Goal: Task Accomplishment & Management: Manage account settings

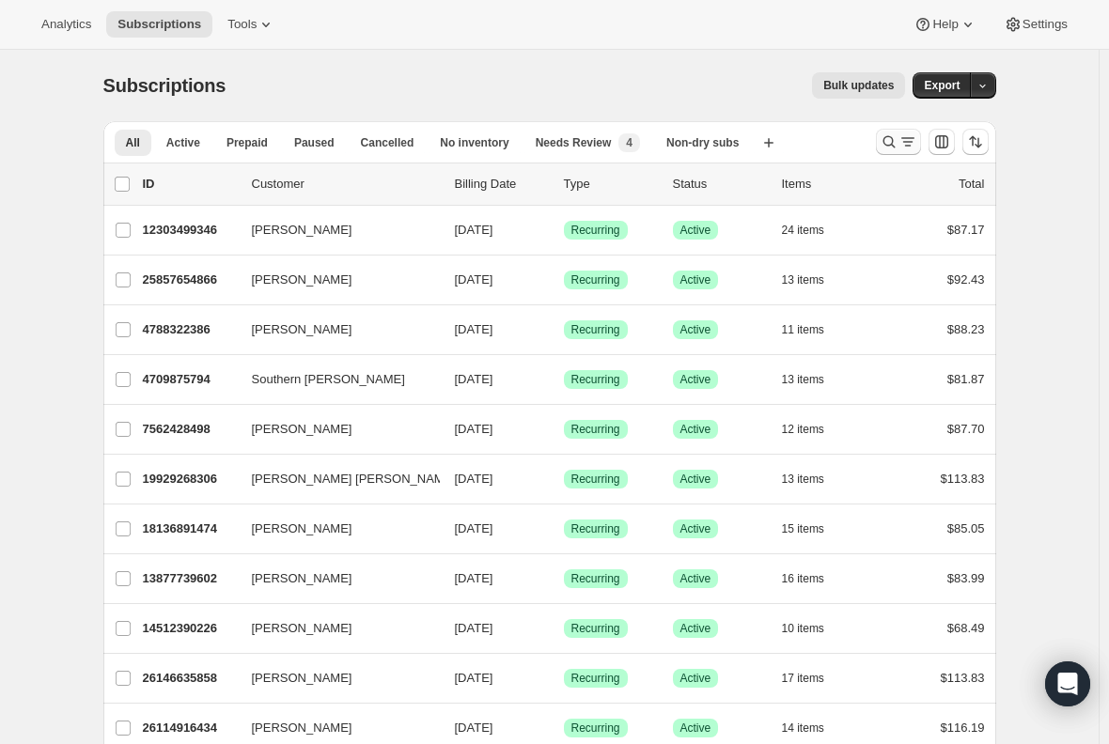
click at [909, 139] on icon "Search and filter results" at bounding box center [907, 141] width 19 height 19
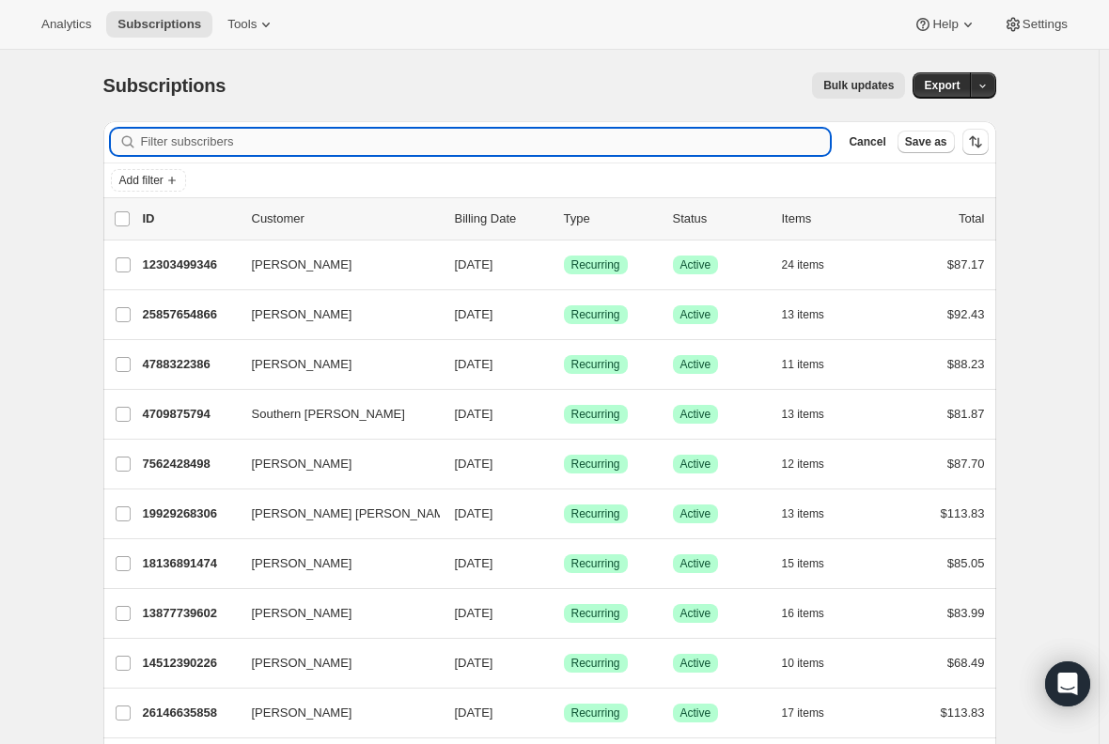
click at [404, 139] on input "Filter subscribers" at bounding box center [486, 142] width 690 height 26
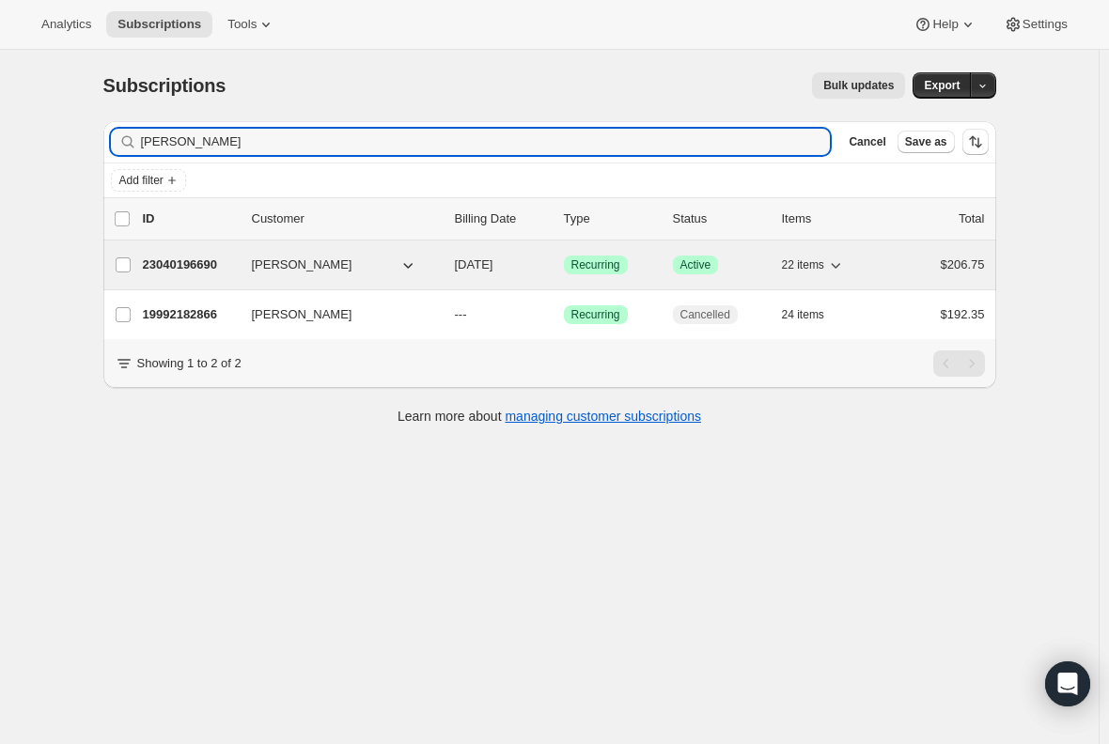
type input "[PERSON_NAME]"
click at [196, 265] on p "23040196690" at bounding box center [190, 265] width 94 height 19
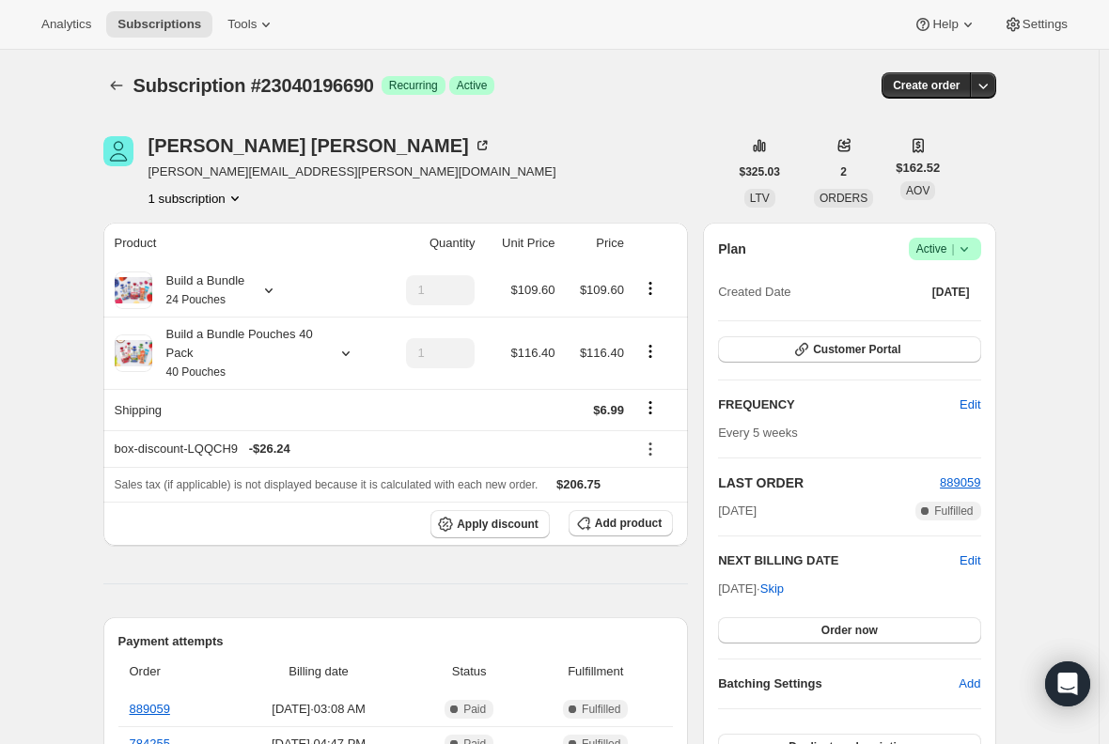
click at [250, 173] on span "[PERSON_NAME][EMAIL_ADDRESS][PERSON_NAME][DOMAIN_NAME]" at bounding box center [352, 172] width 408 height 19
copy span "[PERSON_NAME][EMAIL_ADDRESS][PERSON_NAME][DOMAIN_NAME]"
click at [979, 243] on span "Success Active |" at bounding box center [945, 249] width 72 height 23
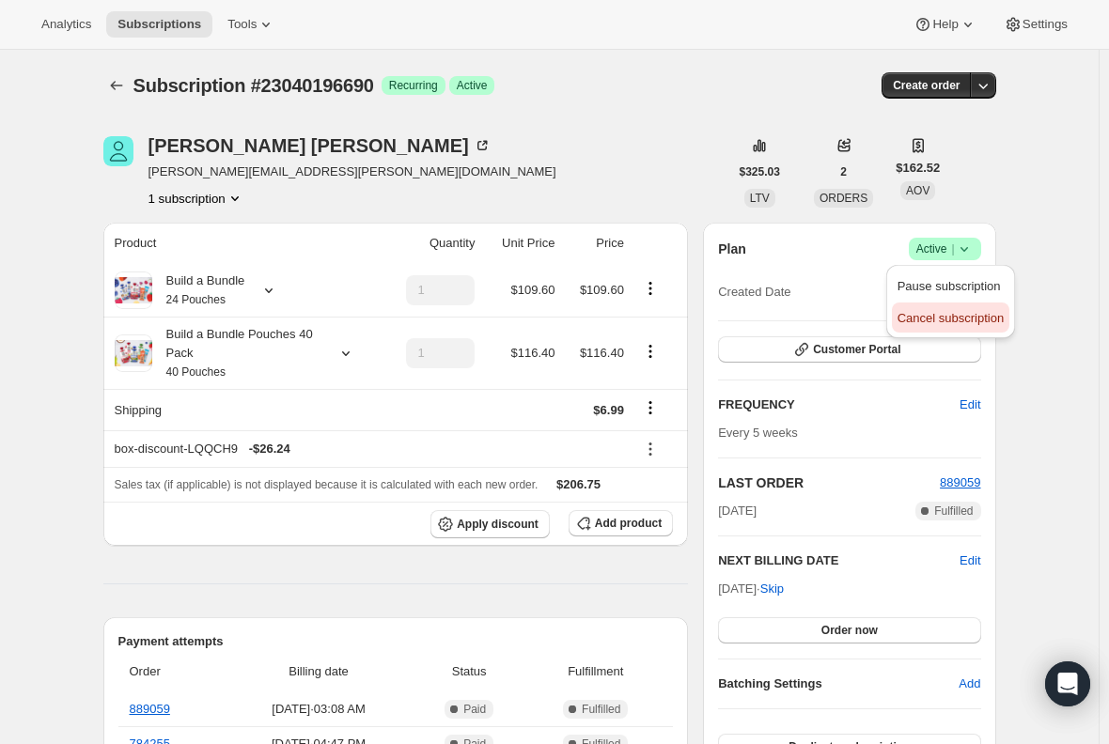
click at [976, 312] on span "Cancel subscription" at bounding box center [950, 318] width 106 height 14
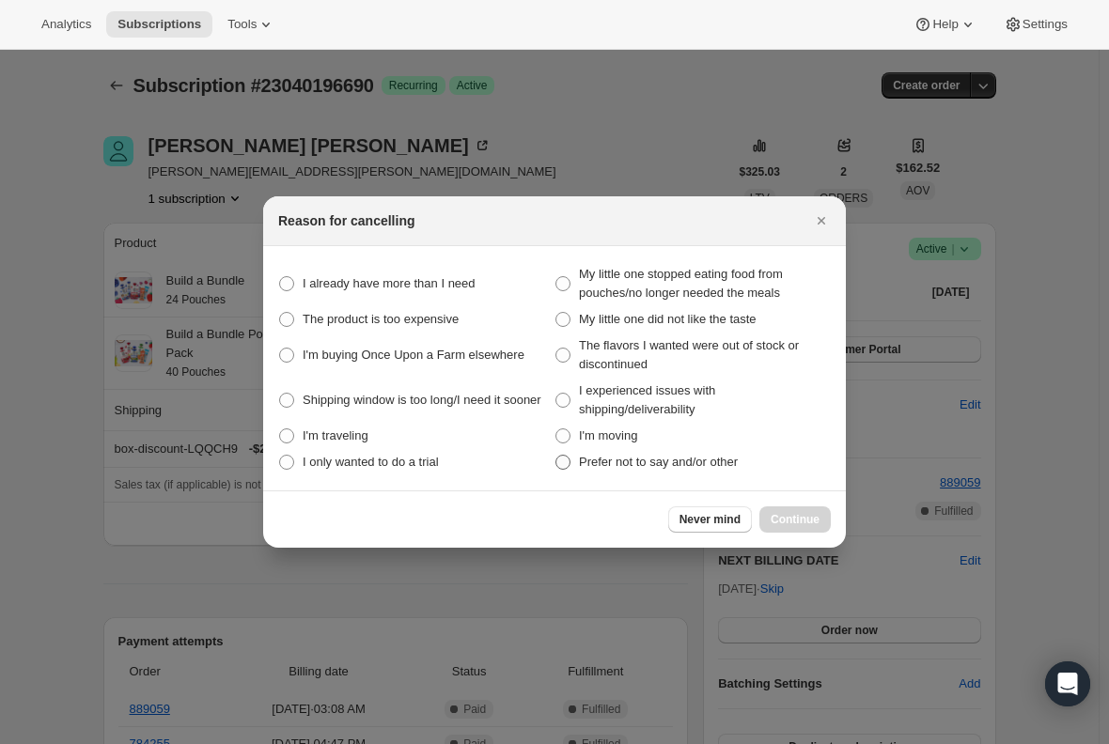
click at [558, 469] on span ":rbs:" at bounding box center [562, 462] width 15 height 15
click at [556, 456] on other "Prefer not to say and/or other" at bounding box center [555, 455] width 1 height 1
radio other "true"
click at [793, 514] on span "Continue" at bounding box center [795, 519] width 49 height 15
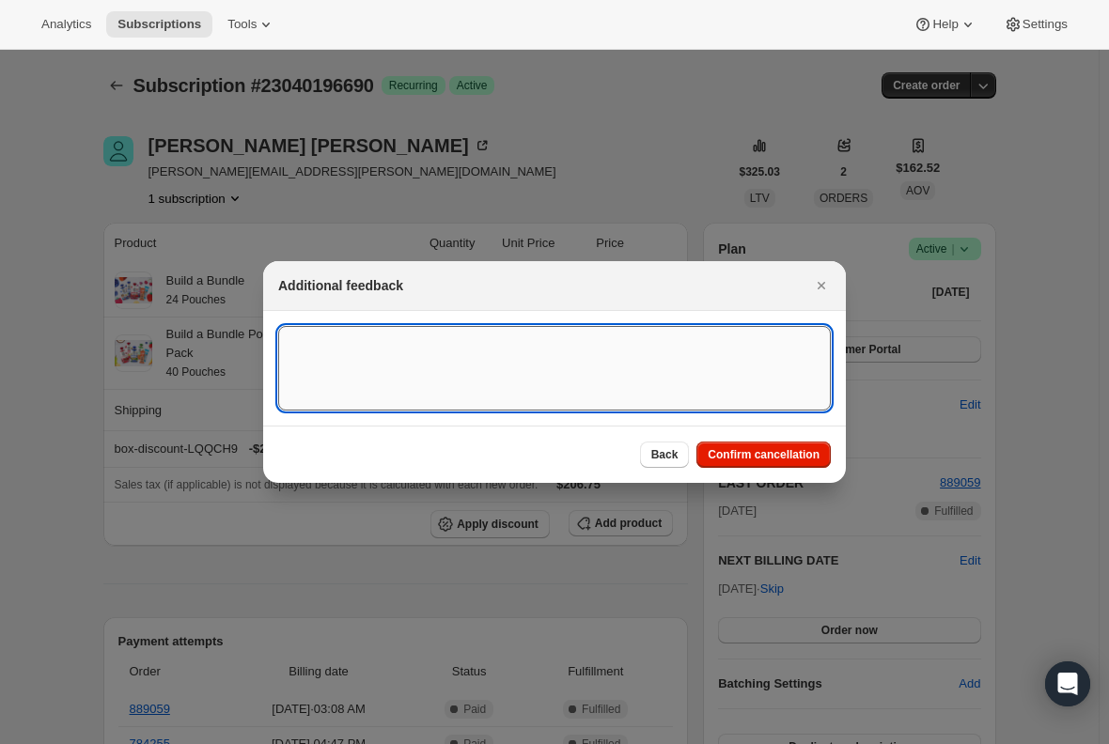
click at [445, 366] on textarea ":rbs:" at bounding box center [554, 368] width 553 height 85
type textarea "Canceled per req."
click at [751, 465] on button "Confirm cancellation" at bounding box center [763, 455] width 134 height 26
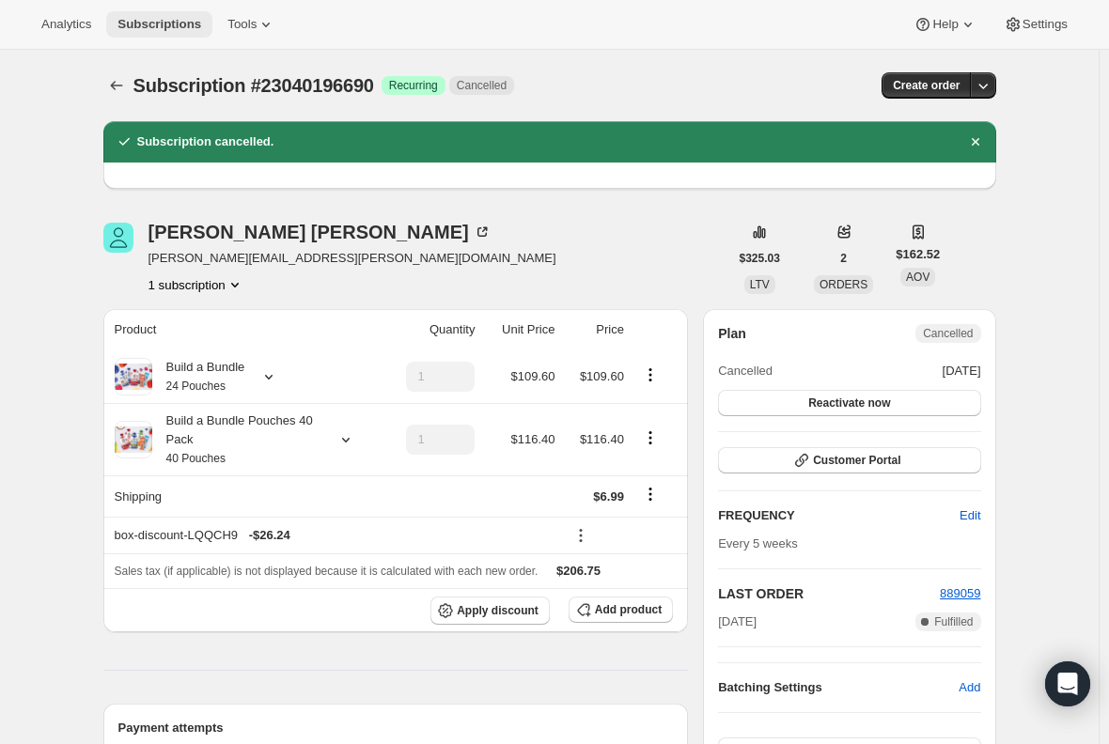
click at [150, 29] on span "Subscriptions" at bounding box center [159, 24] width 84 height 15
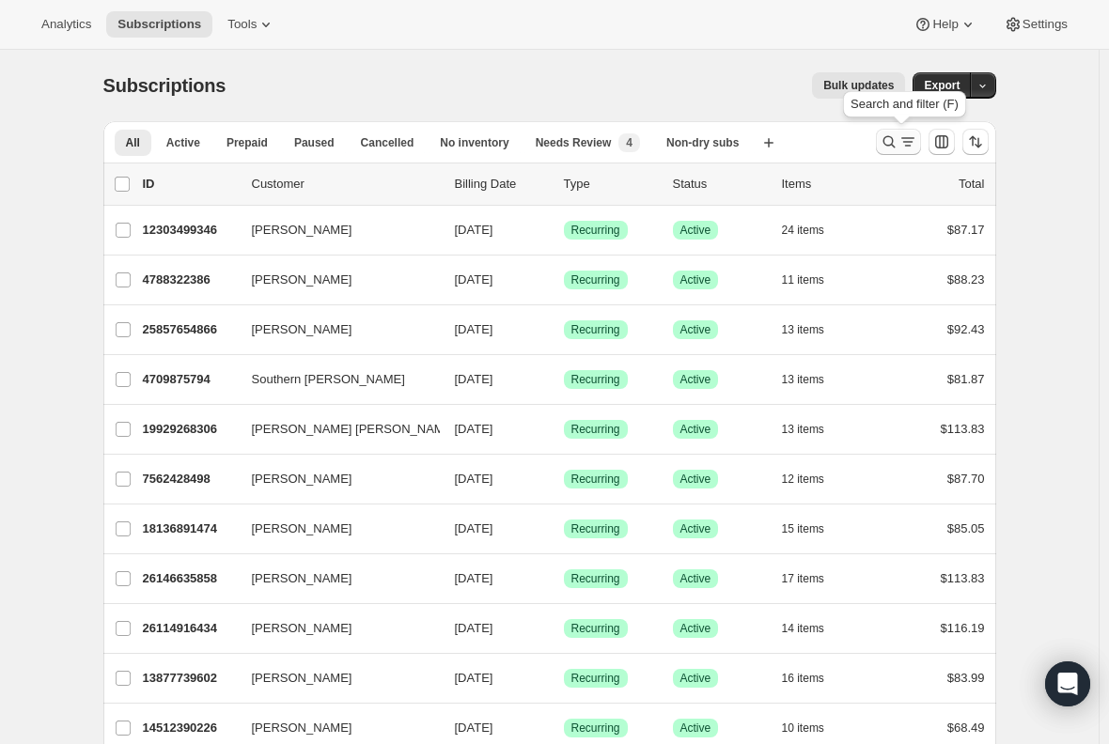
click at [898, 135] on icon "Search and filter results" at bounding box center [889, 141] width 19 height 19
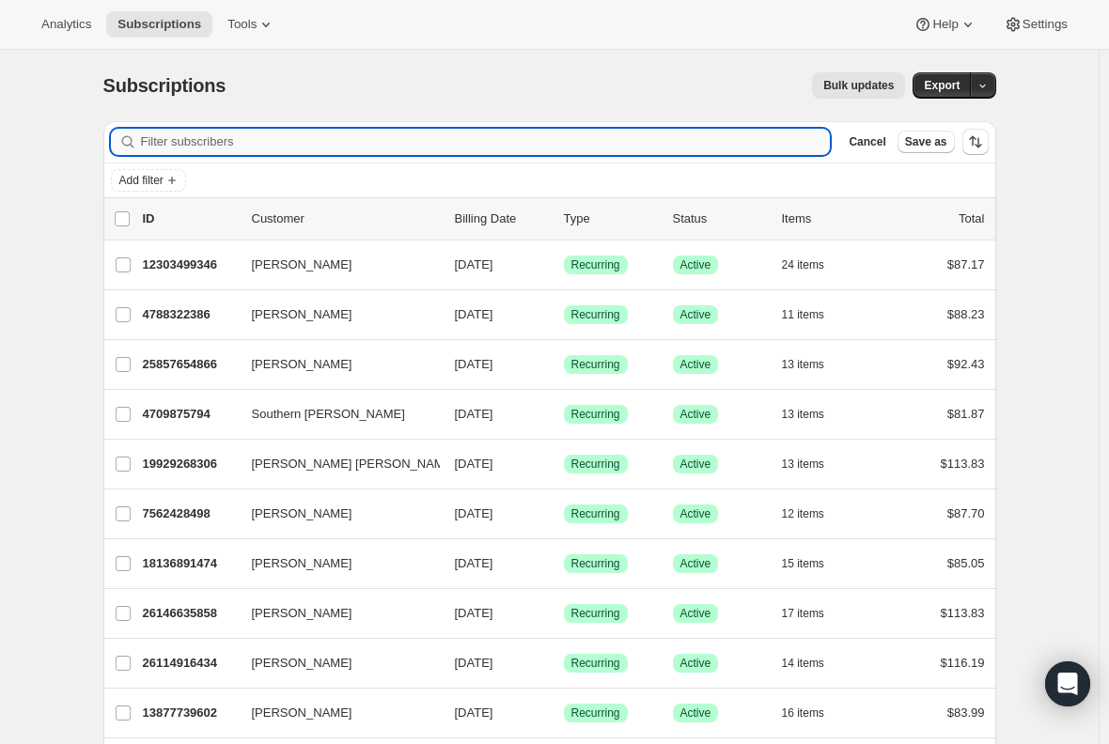
click at [388, 140] on input "Filter subscribers" at bounding box center [486, 142] width 690 height 26
paste input "[EMAIL_ADDRESS][DOMAIN_NAME]"
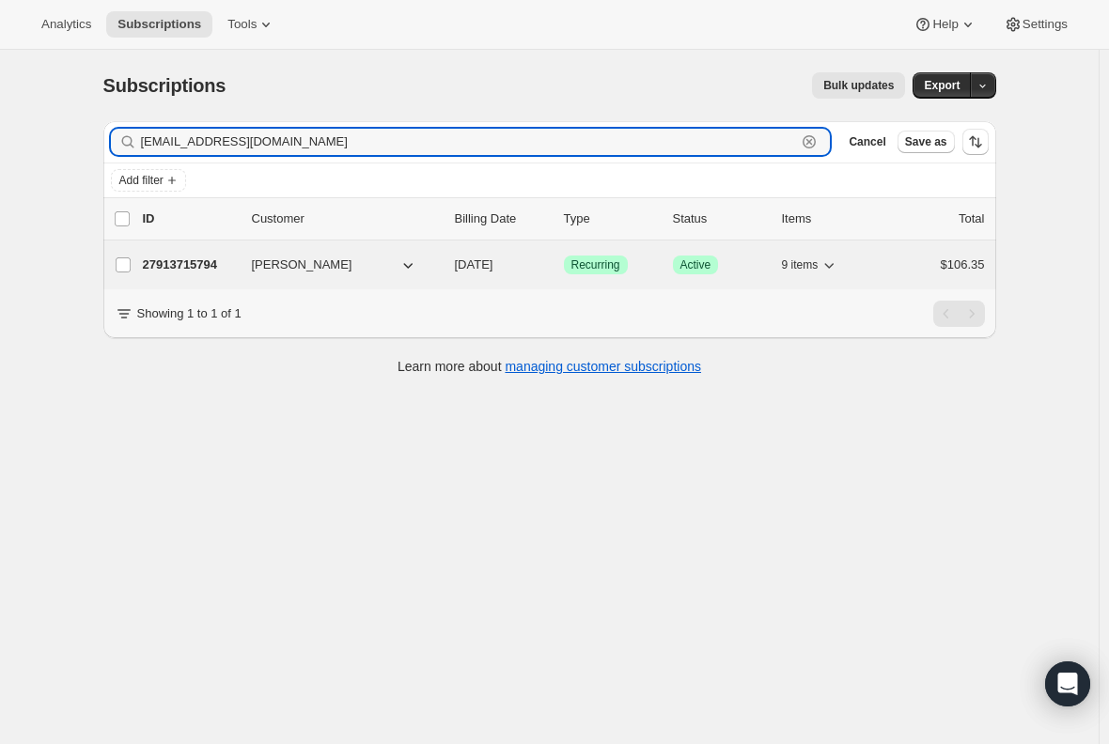
type input "[EMAIL_ADDRESS][DOMAIN_NAME]"
click at [180, 261] on p "27913715794" at bounding box center [190, 265] width 94 height 19
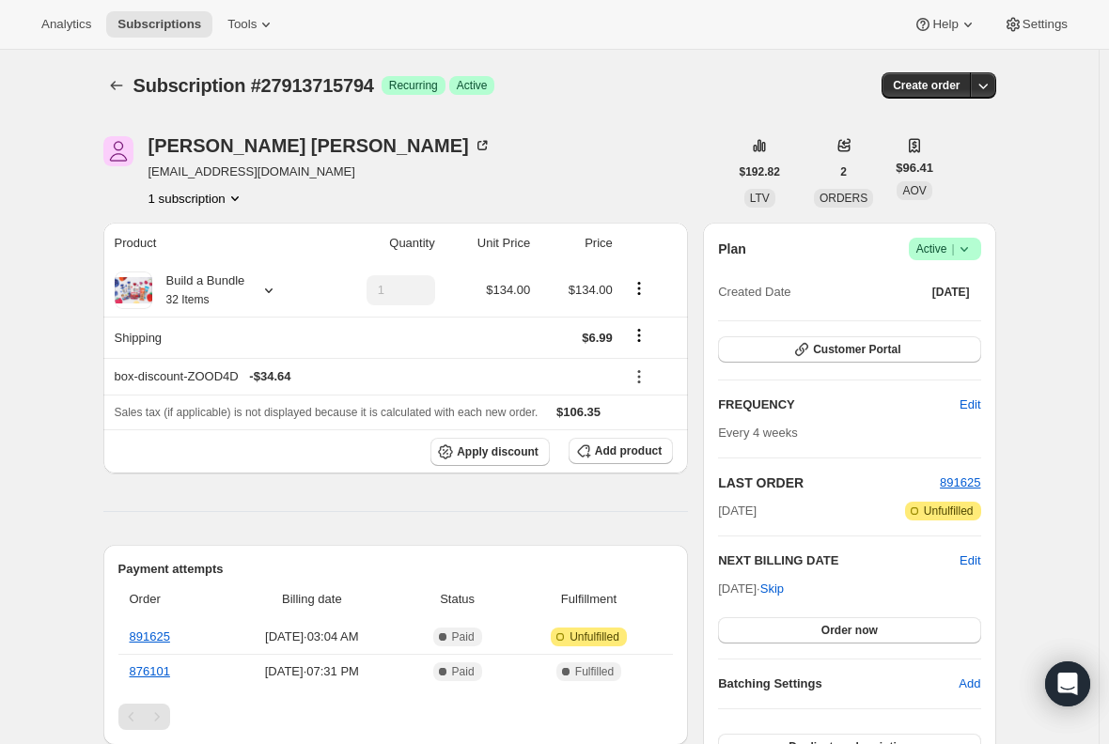
click at [206, 171] on span "[EMAIL_ADDRESS][DOMAIN_NAME]" at bounding box center [319, 172] width 343 height 19
copy span "[EMAIL_ADDRESS][DOMAIN_NAME]"
click at [973, 242] on icon at bounding box center [964, 249] width 19 height 19
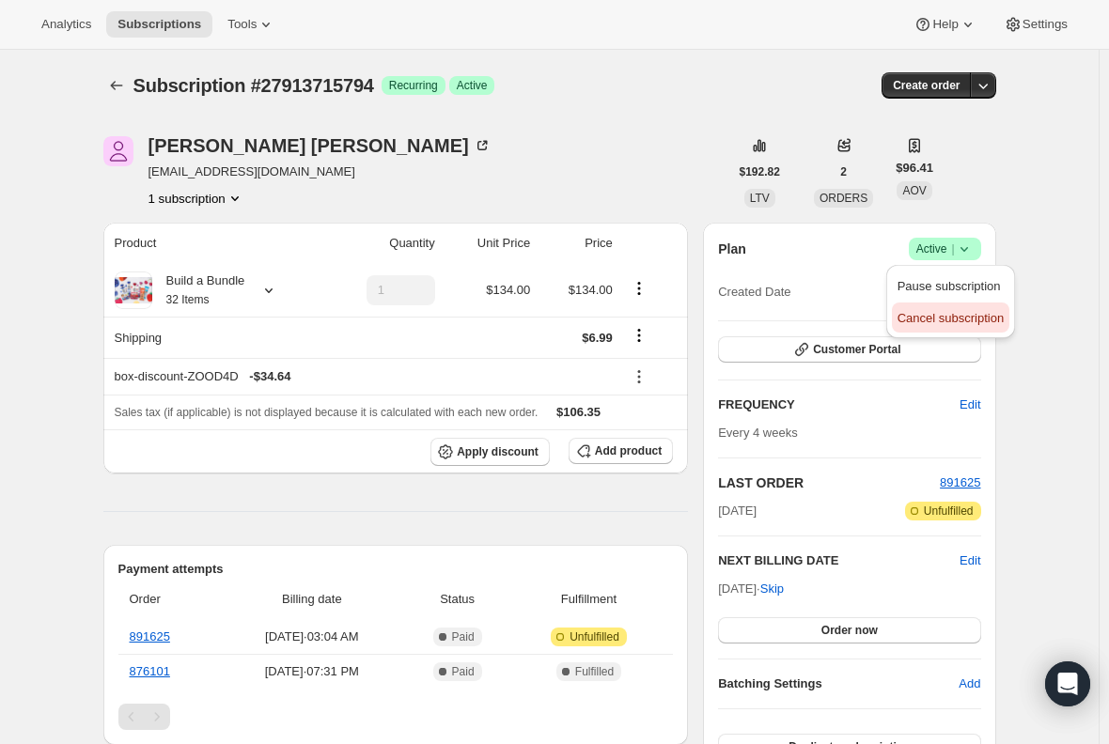
click at [986, 318] on span "Cancel subscription" at bounding box center [950, 318] width 106 height 14
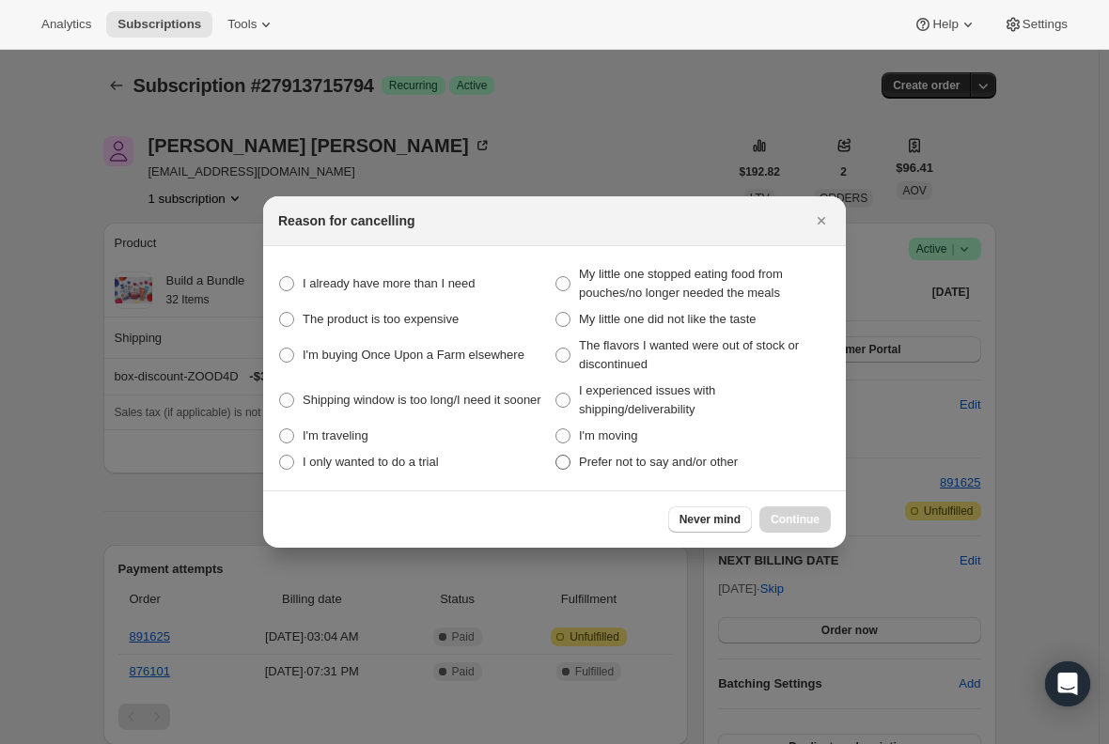
click at [554, 461] on div "I already have more than I need My little one stopped eating food from pouches/…" at bounding box center [554, 368] width 553 height 214
click at [563, 459] on span ":rte:" at bounding box center [562, 462] width 15 height 15
click at [556, 456] on other "Prefer not to say and/or other" at bounding box center [555, 455] width 1 height 1
radio other "true"
click at [787, 519] on span "Continue" at bounding box center [795, 519] width 49 height 15
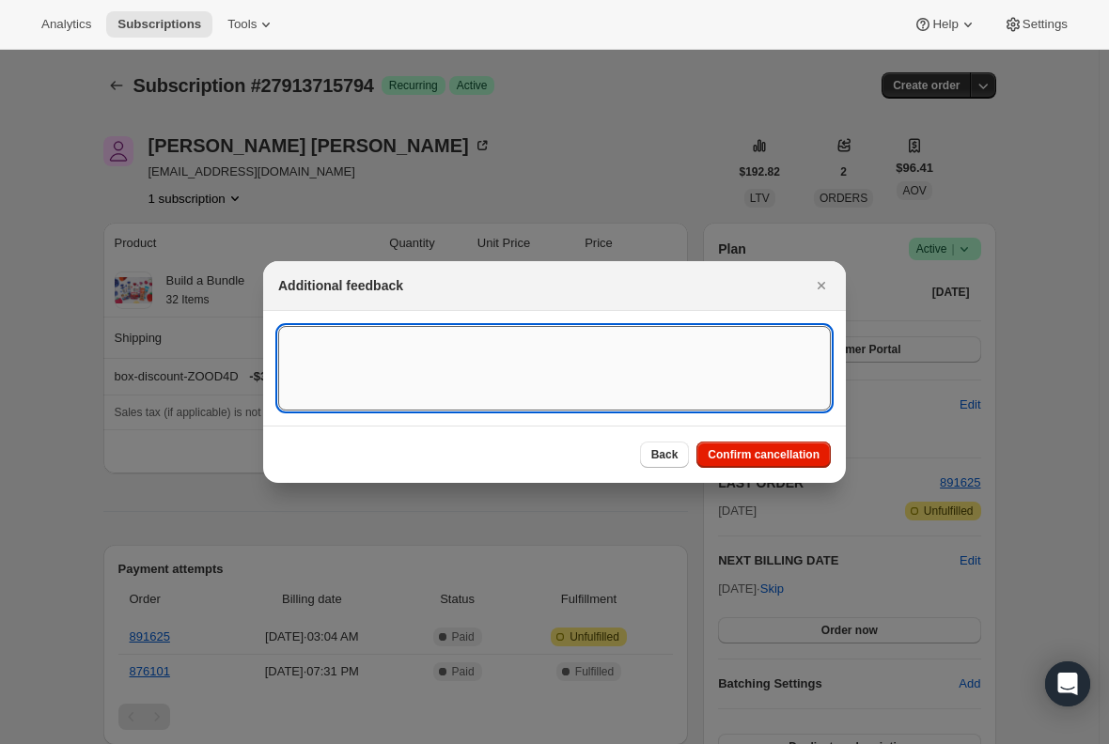
click at [450, 352] on textarea ":rte:" at bounding box center [554, 368] width 553 height 85
type textarea "Canceled per req."
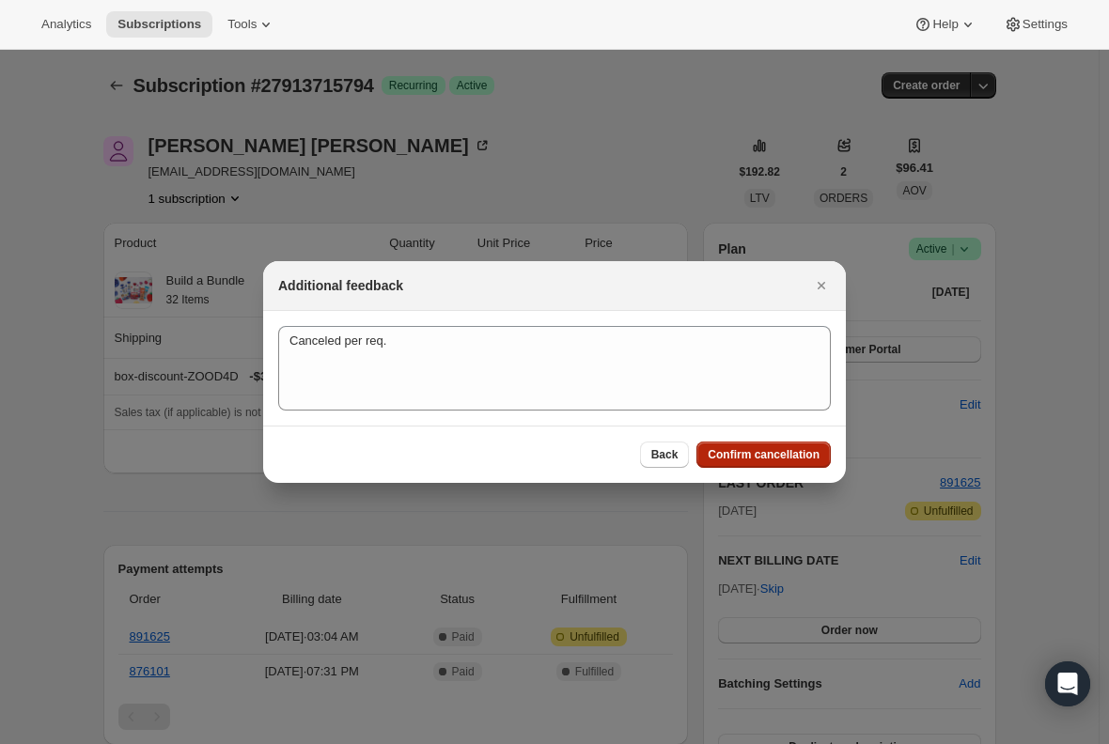
click at [743, 459] on span "Confirm cancellation" at bounding box center [764, 454] width 112 height 15
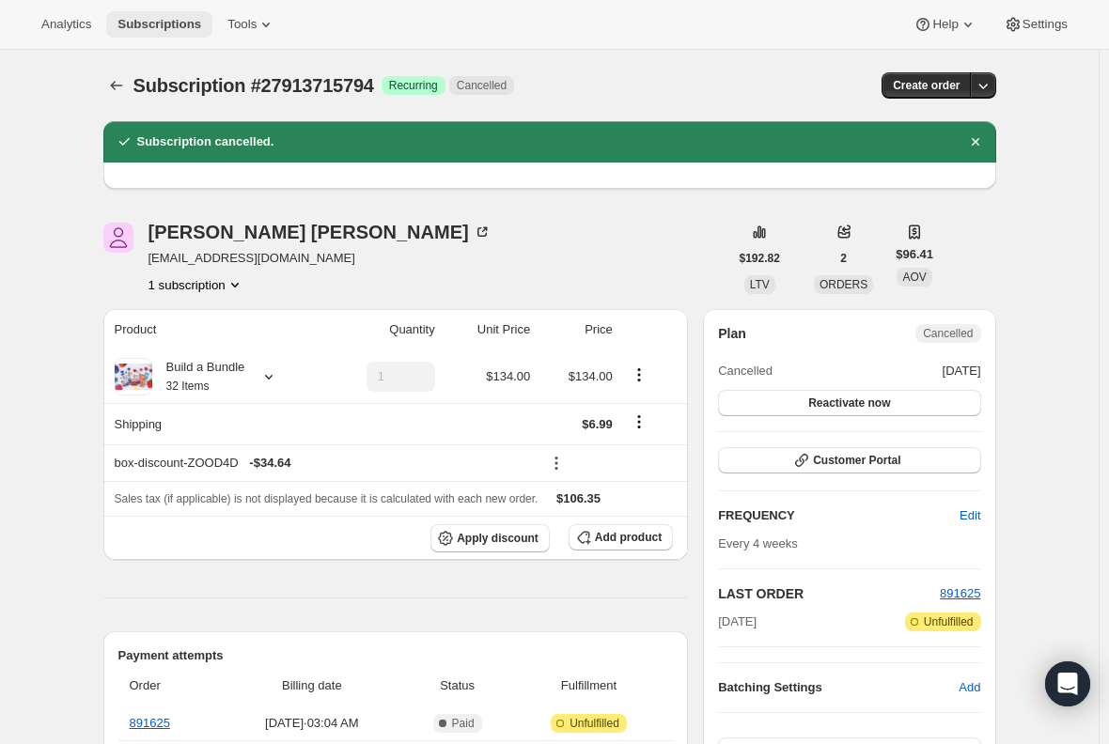
click at [142, 24] on span "Subscriptions" at bounding box center [159, 24] width 84 height 15
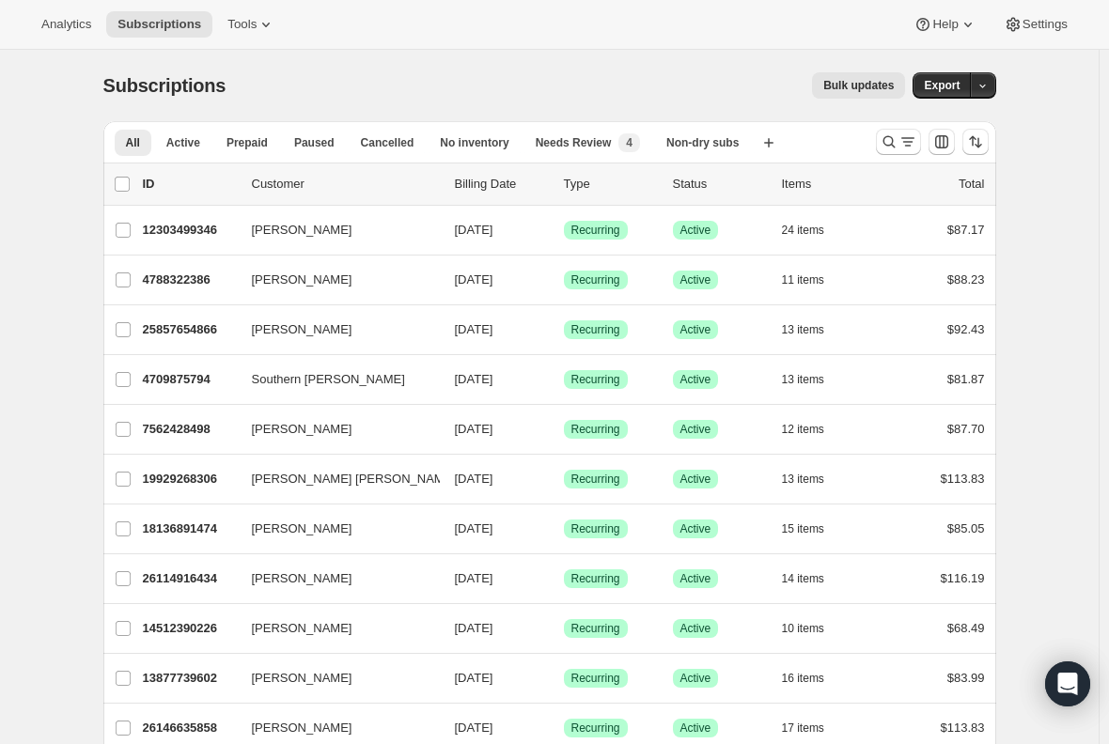
click at [878, 147] on div at bounding box center [932, 142] width 128 height 38
click at [888, 147] on icon "Search and filter results" at bounding box center [889, 141] width 19 height 19
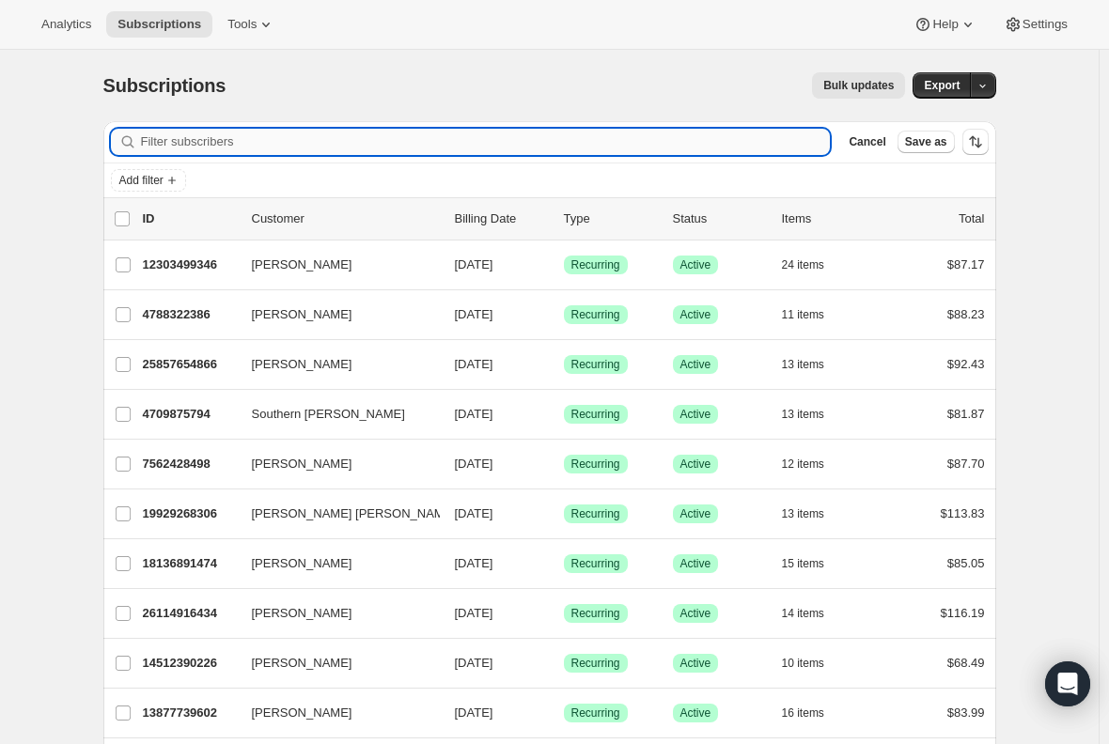
click at [319, 143] on input "Filter subscribers" at bounding box center [486, 142] width 690 height 26
paste input "[EMAIL_ADDRESS][DOMAIN_NAME]"
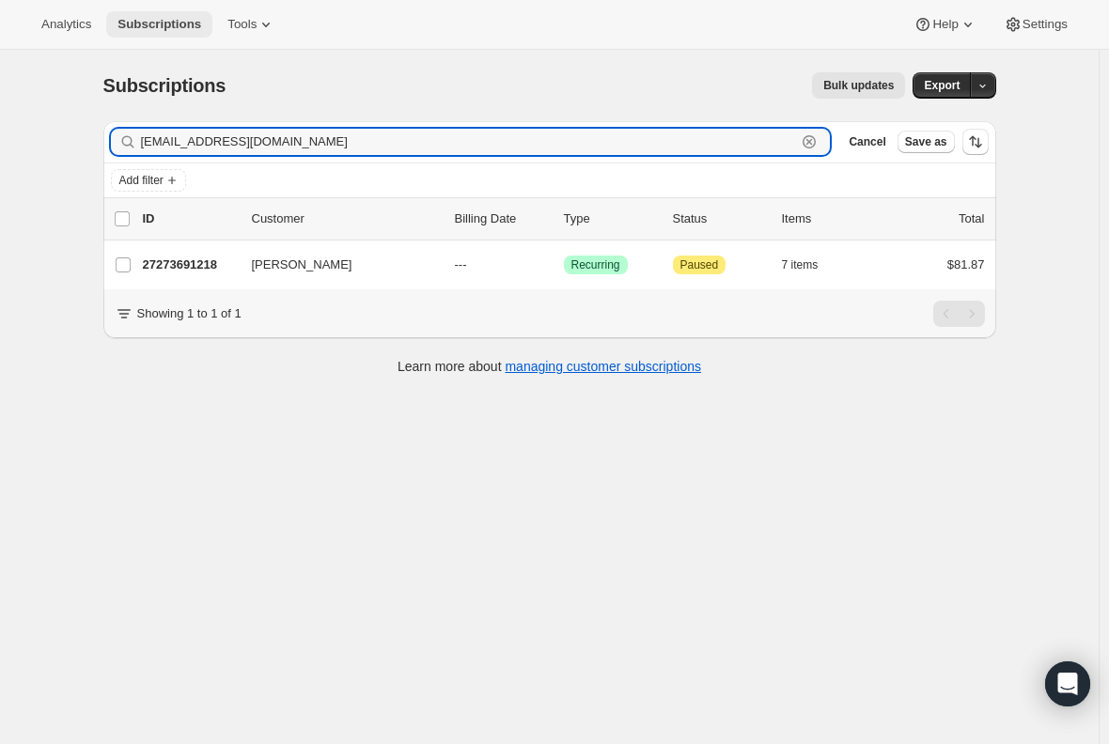
type input "[EMAIL_ADDRESS][DOMAIN_NAME]"
click at [171, 24] on span "Subscriptions" at bounding box center [159, 24] width 84 height 15
